Goal: Task Accomplishment & Management: Complete application form

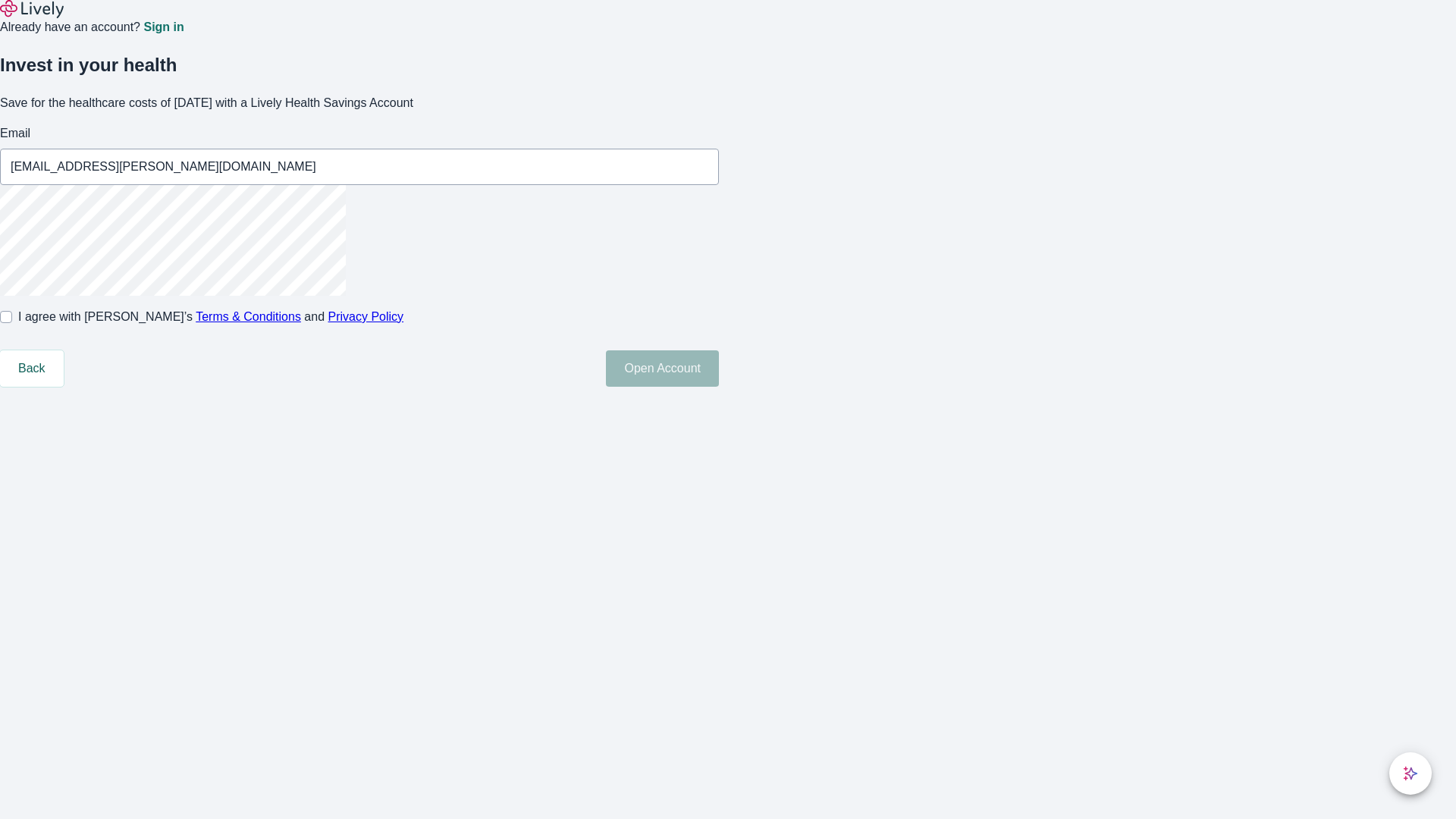
click at [13, 323] on input "I agree with Lively’s Terms & Conditions and Privacy Policy" at bounding box center [6, 317] width 13 height 13
checkbox input "true"
click at [719, 387] on button "Open Account" at bounding box center [662, 369] width 113 height 37
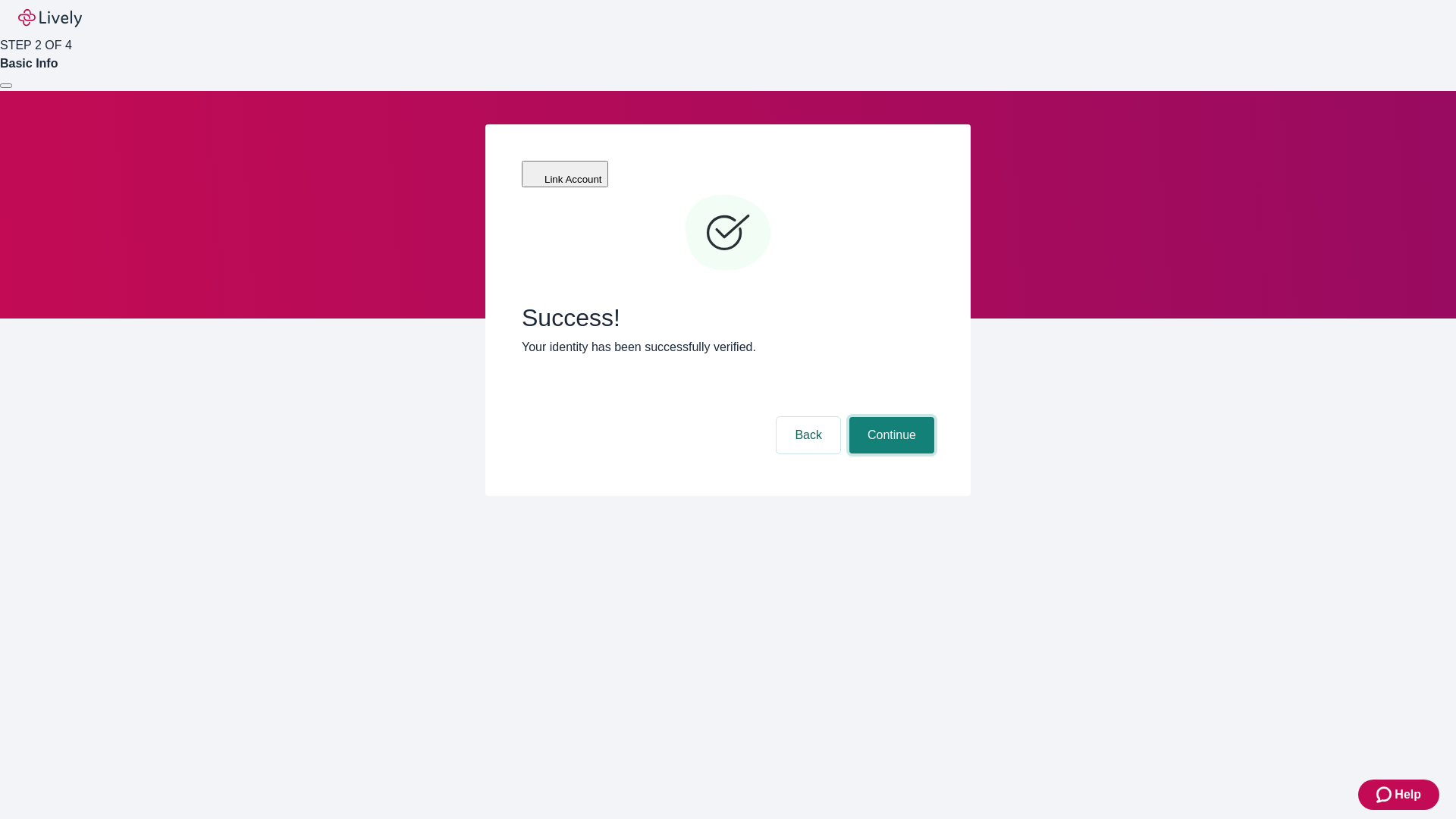
click at [890, 417] on button "Continue" at bounding box center [892, 435] width 85 height 37
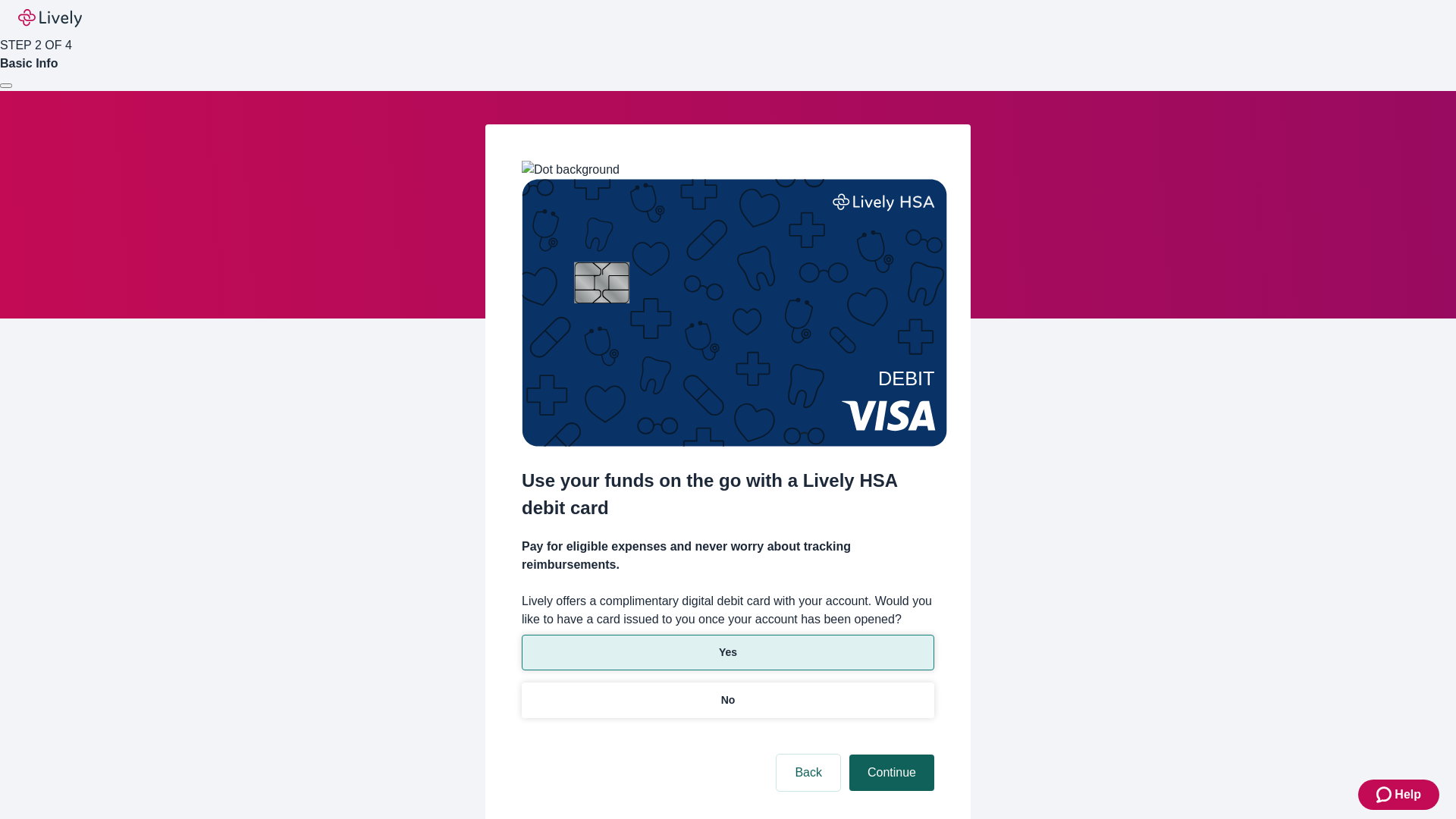
click at [728, 693] on p "No" at bounding box center [728, 701] width 14 height 16
click at [890, 755] on button "Continue" at bounding box center [892, 773] width 85 height 37
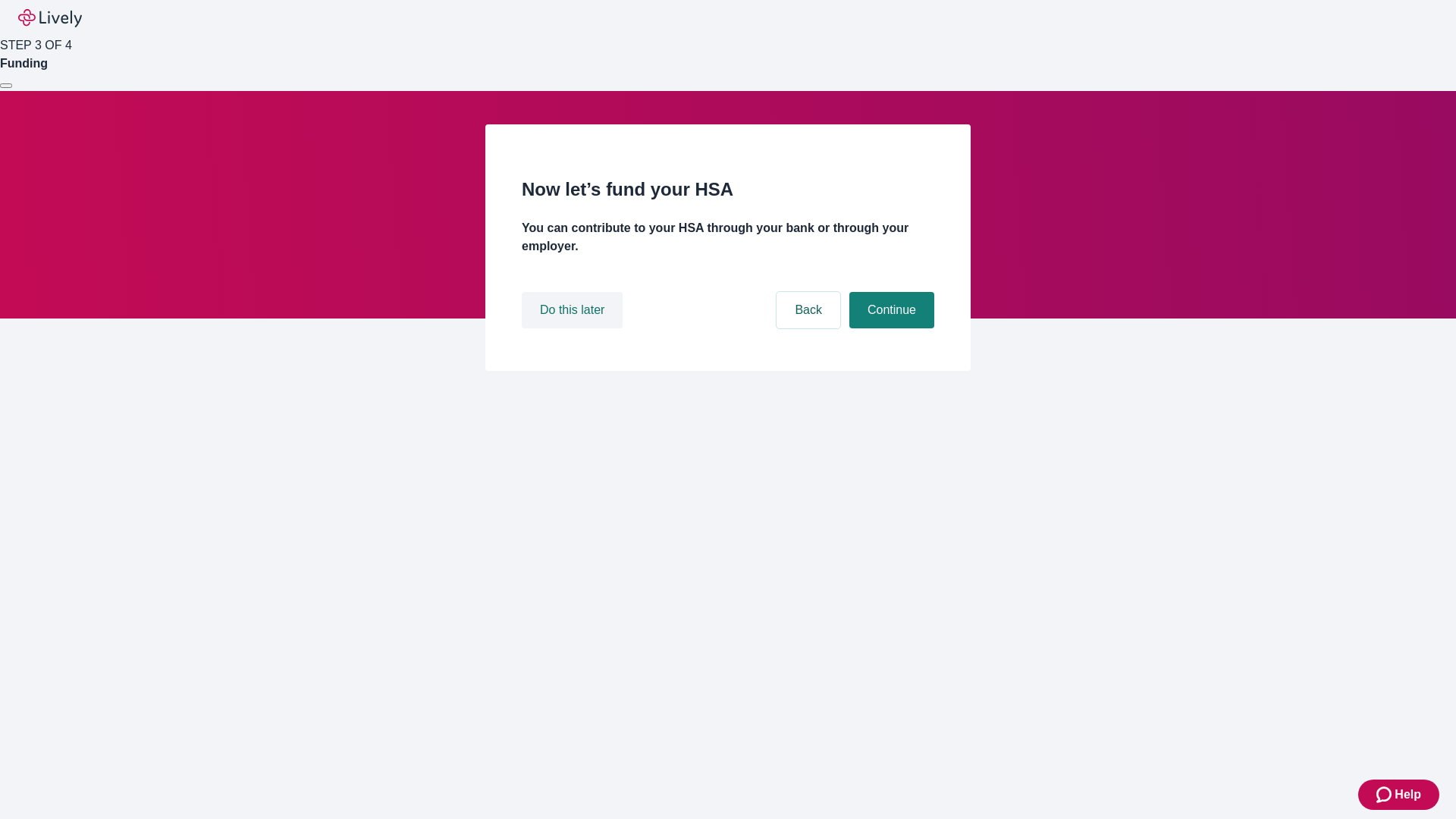
click at [575, 328] on button "Do this later" at bounding box center [572, 310] width 101 height 37
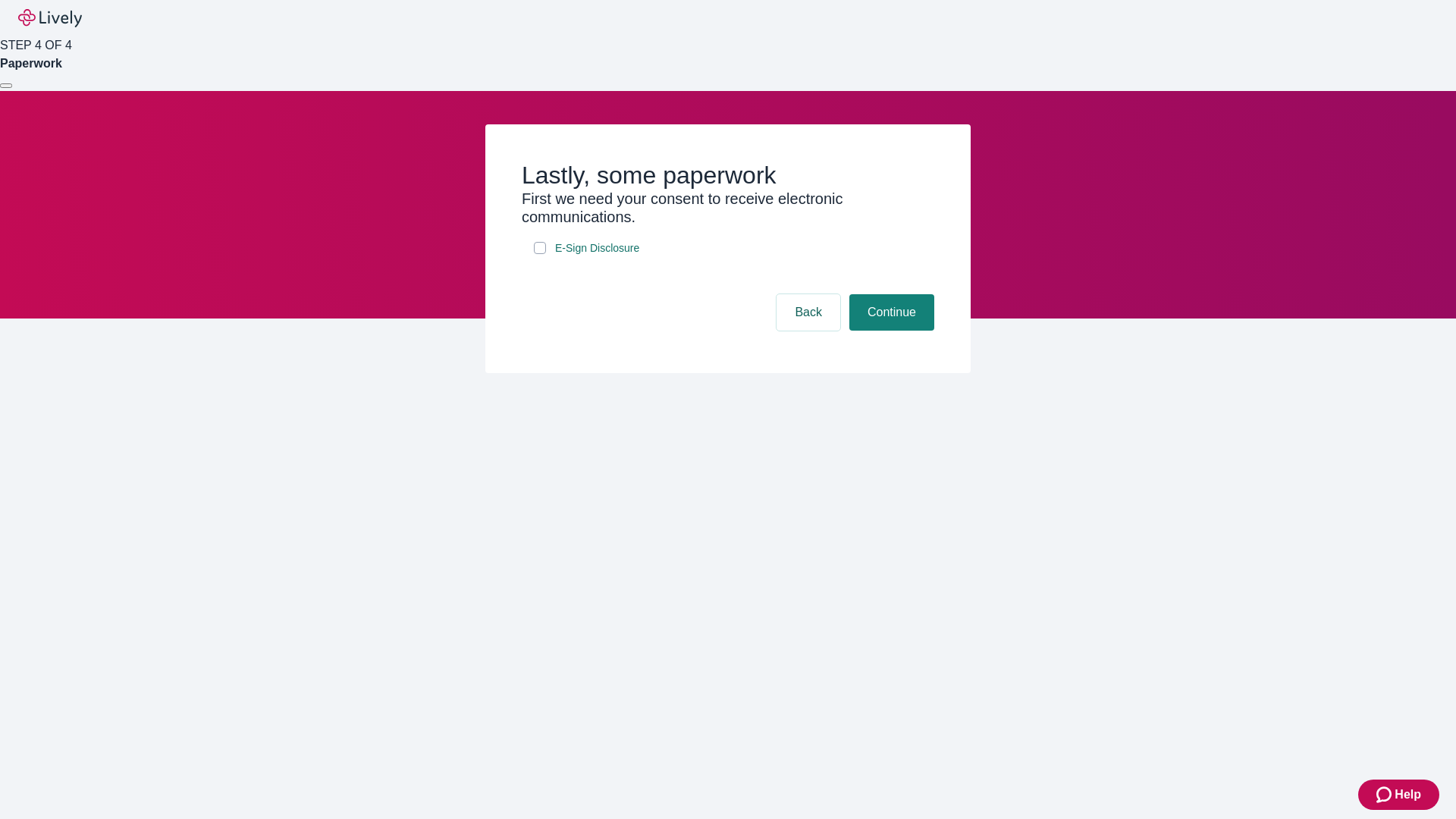
click at [540, 254] on input "E-Sign Disclosure" at bounding box center [540, 247] width 13 height 13
checkbox input "true"
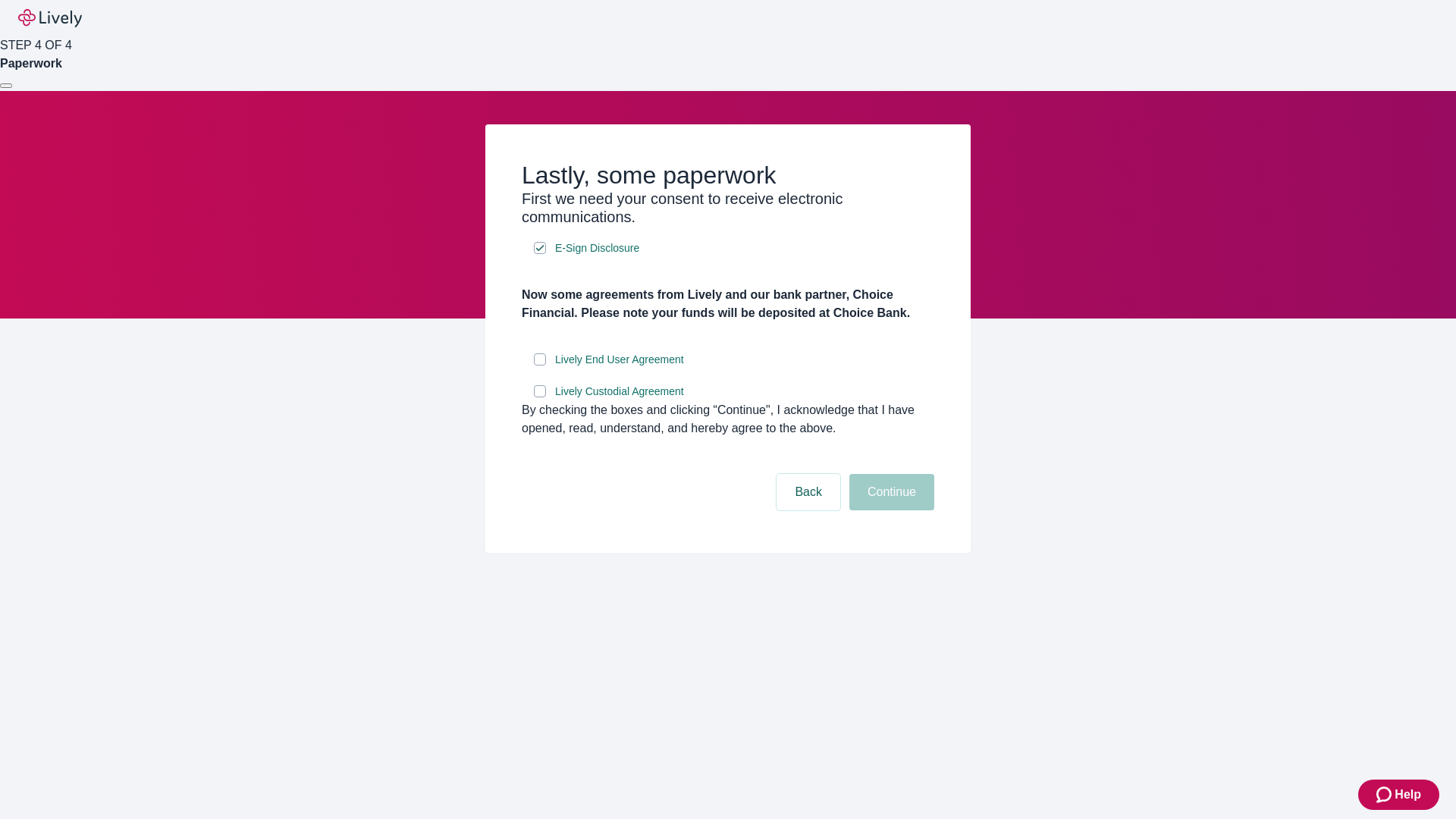
click at [540, 366] on input "Lively End User Agreement" at bounding box center [540, 359] width 13 height 13
checkbox input "true"
click at [540, 397] on input "Lively Custodial Agreement" at bounding box center [540, 391] width 13 height 13
checkbox input "true"
click at [890, 510] on button "Continue" at bounding box center [892, 493] width 85 height 37
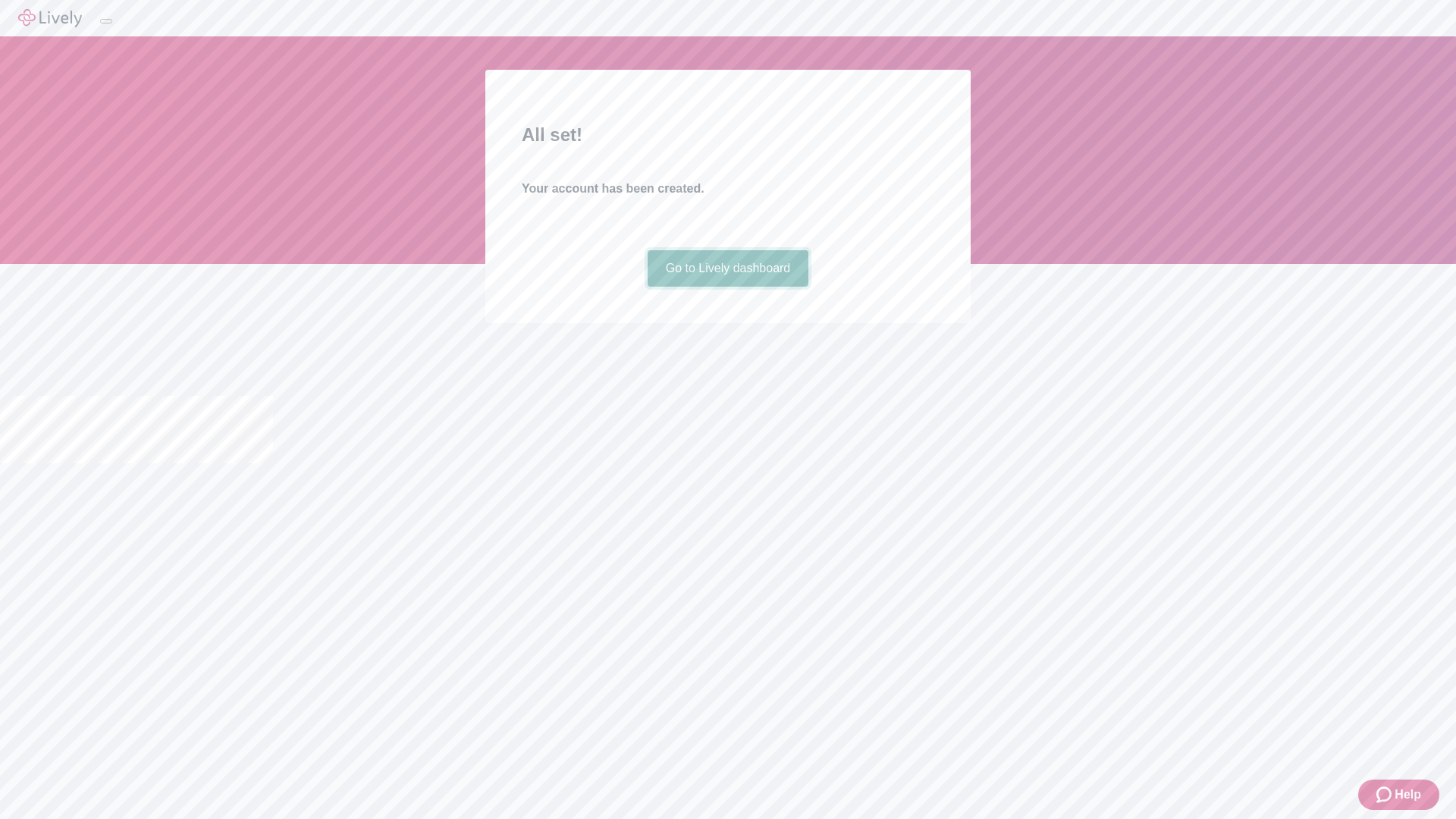
click at [728, 287] on link "Go to Lively dashboard" at bounding box center [728, 269] width 162 height 37
